Goal: Find specific page/section: Find specific page/section

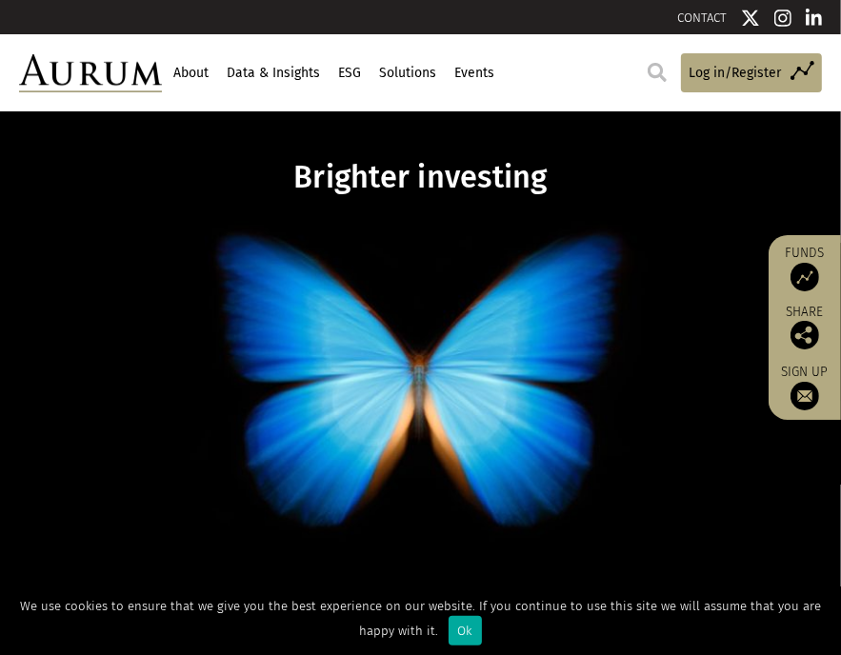
click at [192, 69] on link "About" at bounding box center [191, 73] width 40 height 32
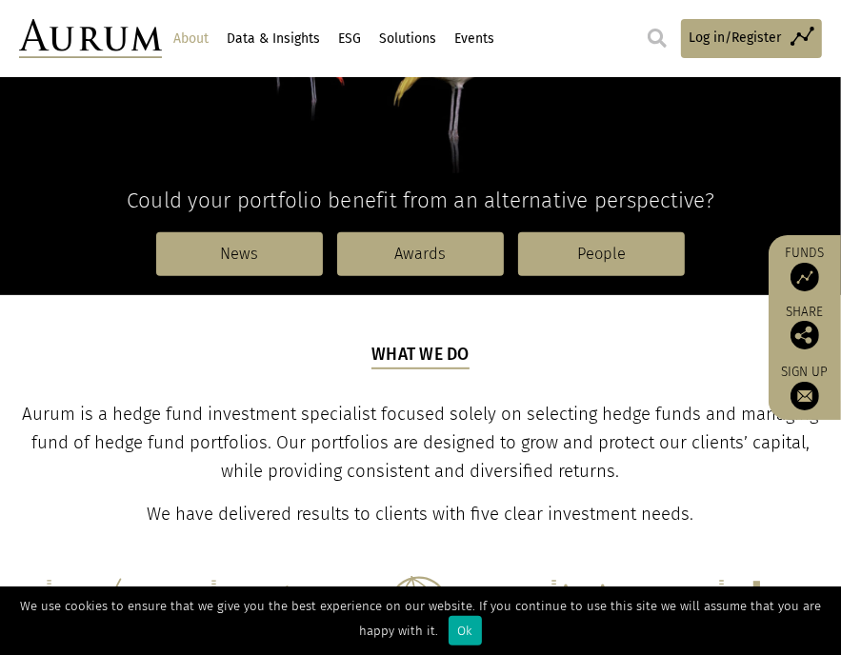
scroll to position [381, 0]
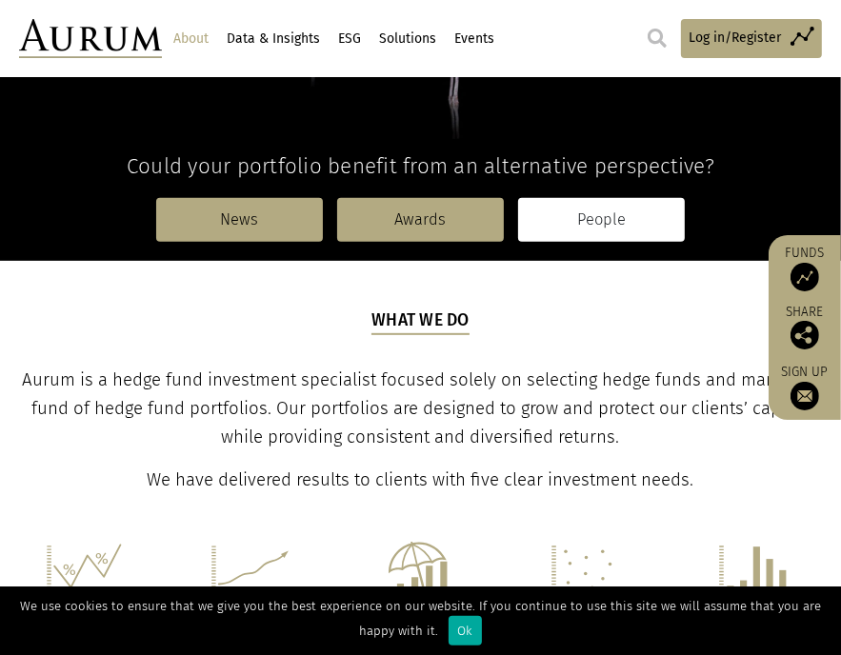
click at [548, 209] on link "People" at bounding box center [601, 220] width 167 height 44
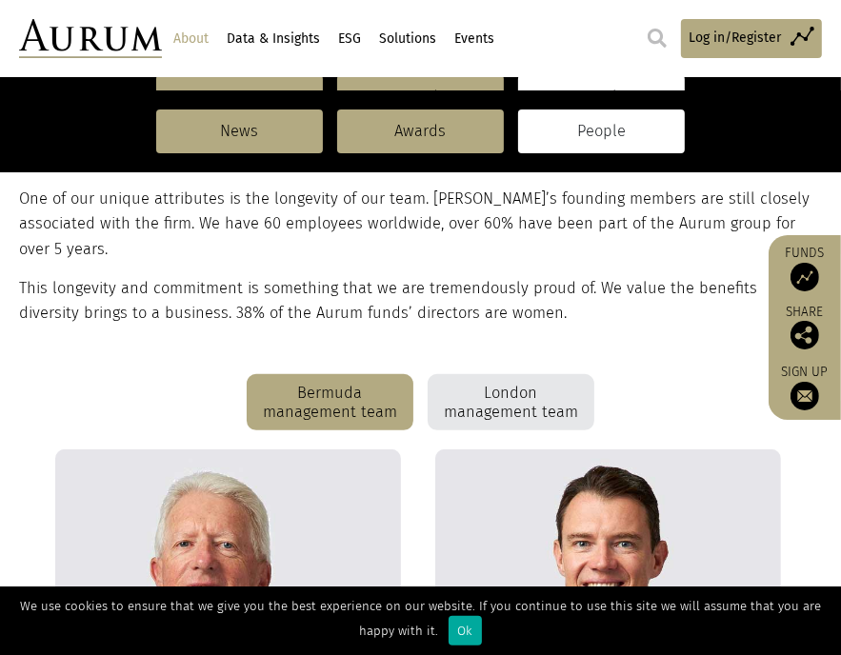
scroll to position [379, 0]
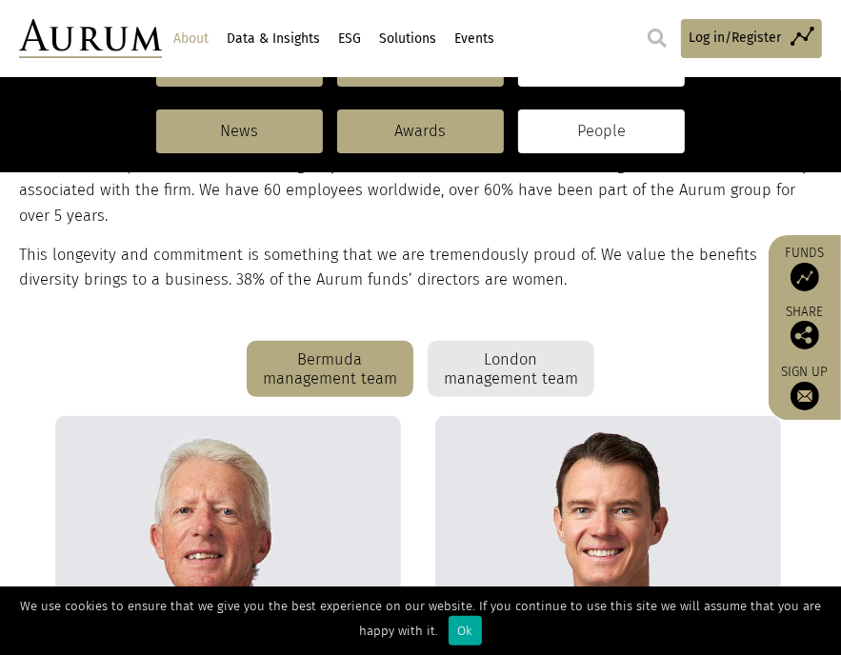
click at [495, 341] on div "London management team" at bounding box center [510, 369] width 167 height 57
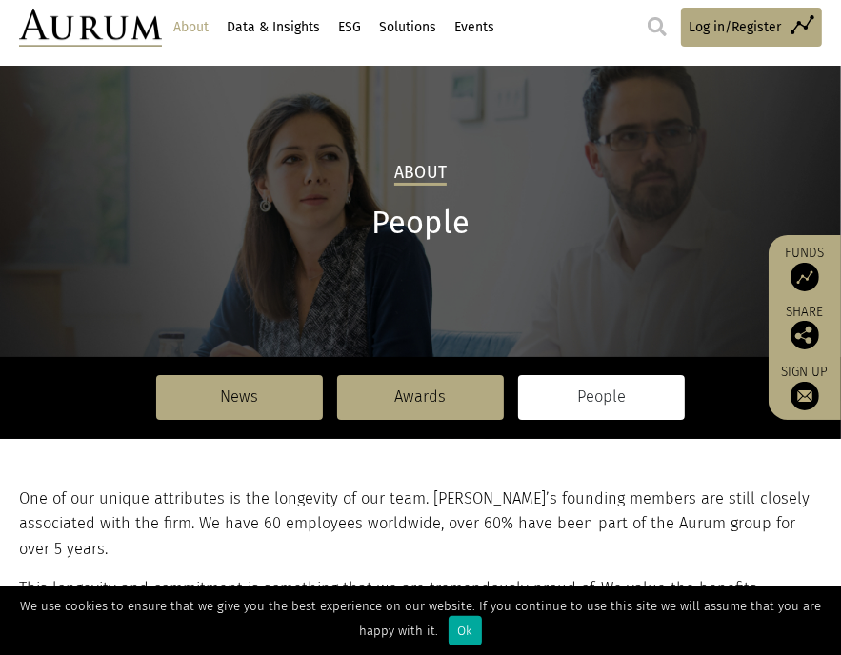
scroll to position [0, 0]
